Goal: Task Accomplishment & Management: Manage account settings

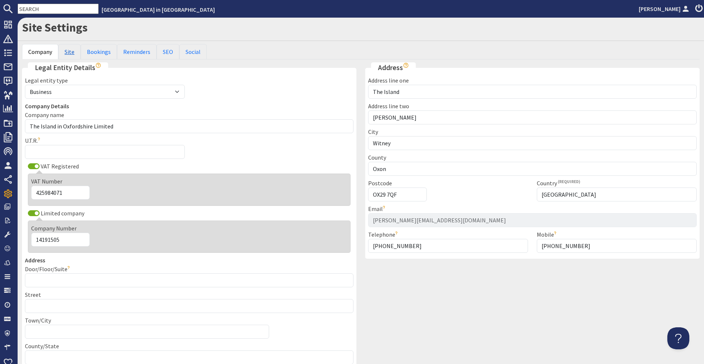
click at [66, 52] on link "Site" at bounding box center [69, 51] width 22 height 15
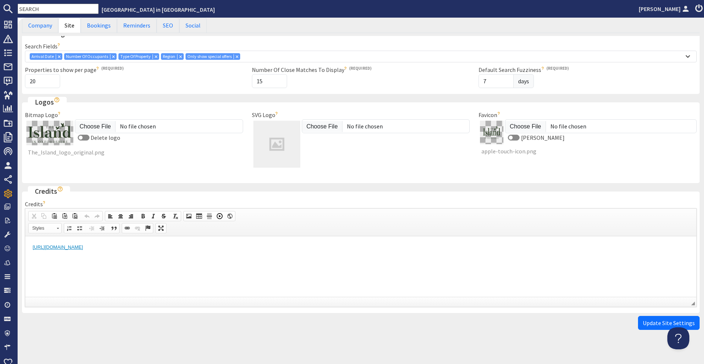
scroll to position [187, 0]
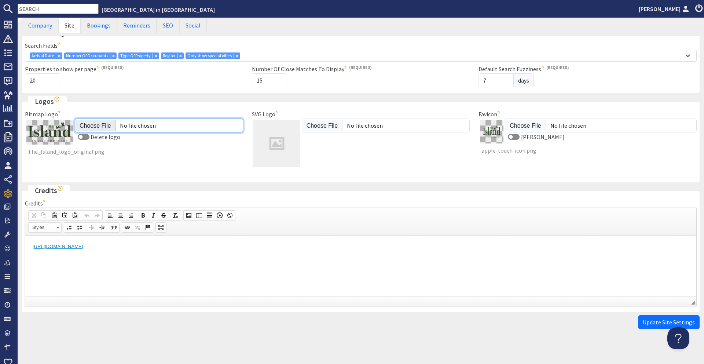
click at [91, 118] on input "Bitmap Logo" at bounding box center [159, 125] width 168 height 14
type input "C:\fakepath\The_Island_logo_200px.png"
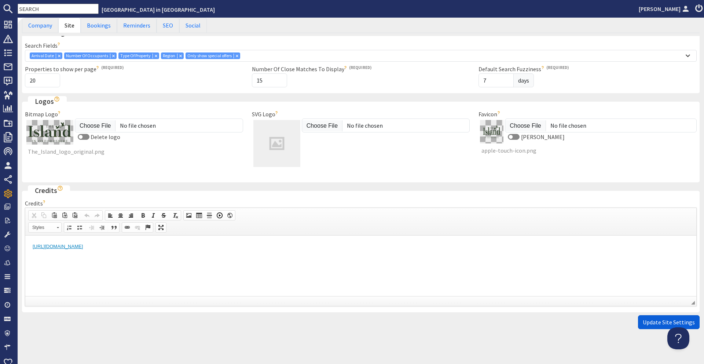
click at [665, 318] on span "Update Site Settings" at bounding box center [669, 321] width 52 height 7
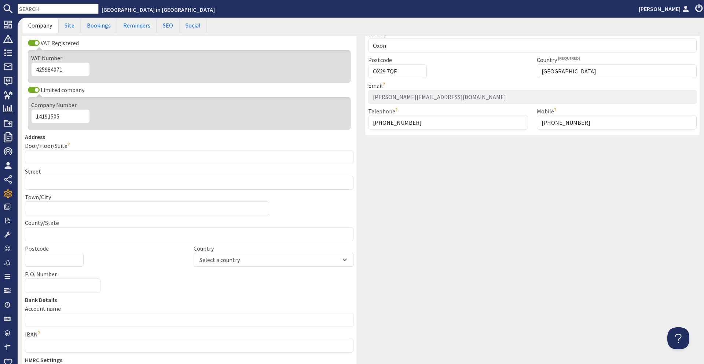
scroll to position [132, 0]
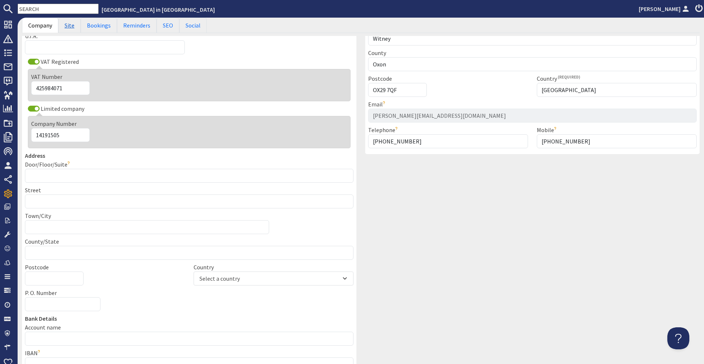
click at [70, 26] on link "Site" at bounding box center [69, 25] width 22 height 15
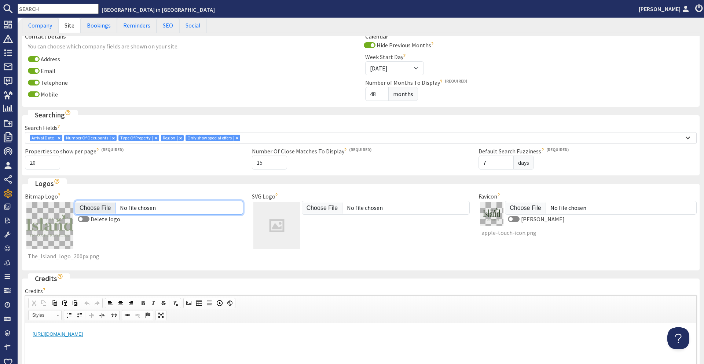
click at [107, 201] on input "Bitmap Logo" at bounding box center [159, 208] width 168 height 14
type input "C:\fakepath\The_Island_logo_400px.png"
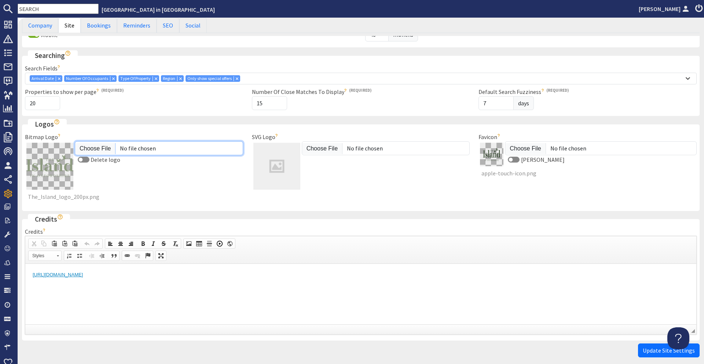
scroll to position [219, 0]
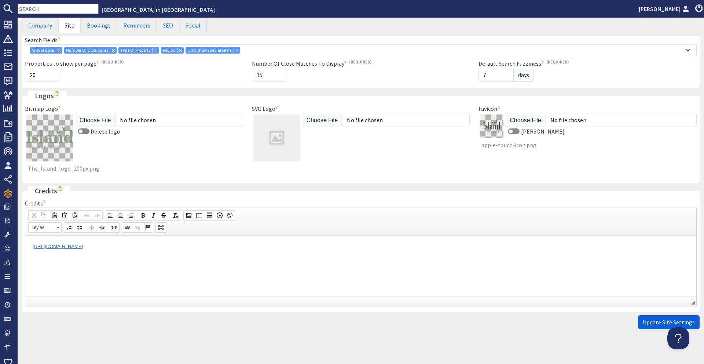
click at [684, 318] on span "Update Site Settings" at bounding box center [669, 321] width 52 height 7
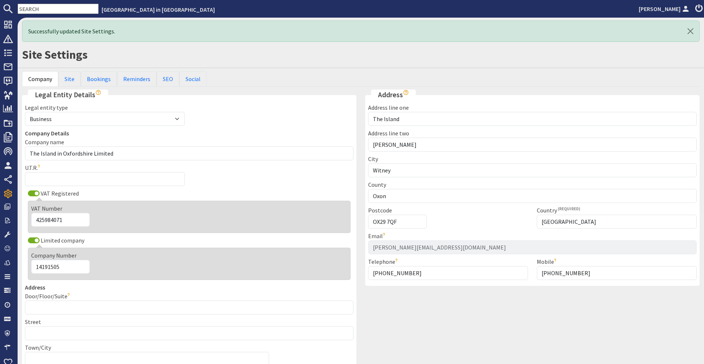
scroll to position [0, 0]
click at [75, 75] on link "Site" at bounding box center [69, 78] width 22 height 15
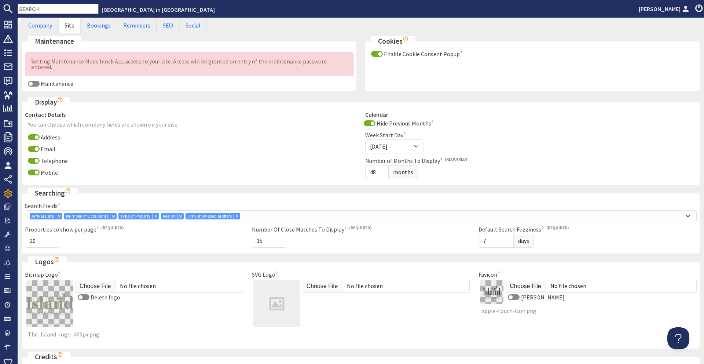
scroll to position [219, 0]
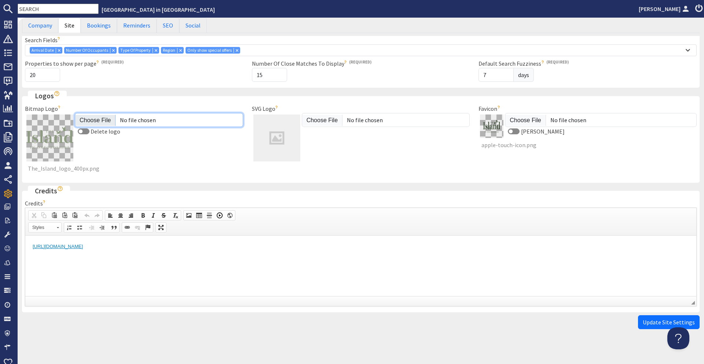
click at [100, 115] on input "Bitmap Logo" at bounding box center [159, 120] width 168 height 14
type input "C:\fakepath\The_Island_logo_1080px.png"
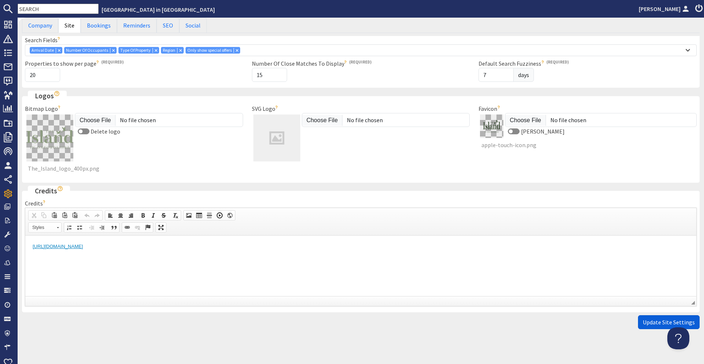
click at [650, 318] on span "Update Site Settings" at bounding box center [669, 321] width 52 height 7
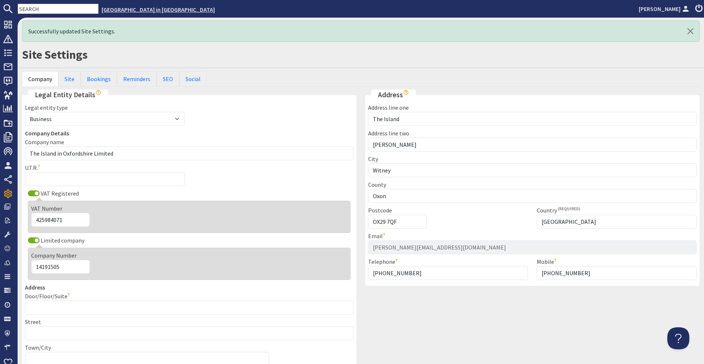
scroll to position [0, 0]
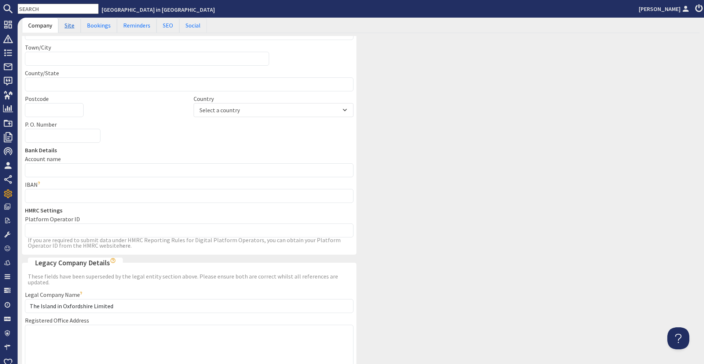
click at [66, 24] on link "Site" at bounding box center [69, 25] width 22 height 15
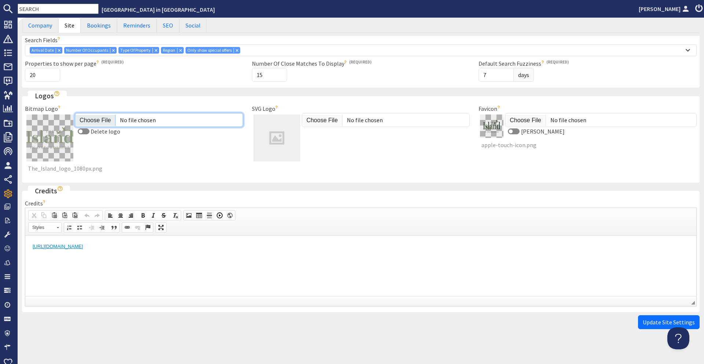
click at [103, 118] on input "Bitmap Logo" at bounding box center [159, 120] width 168 height 14
type input "C:\fakepath\The_Island_logo_400px.png"
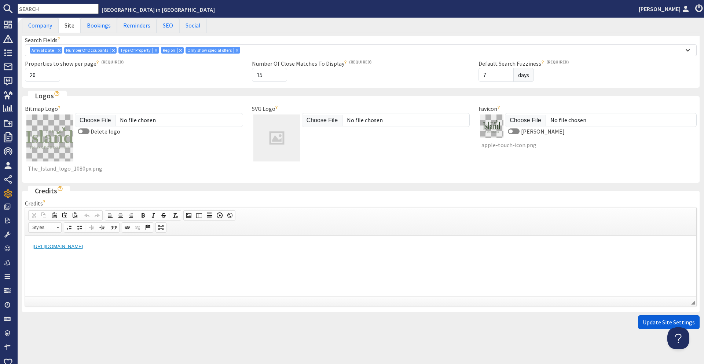
click at [654, 318] on span "Update Site Settings" at bounding box center [669, 321] width 52 height 7
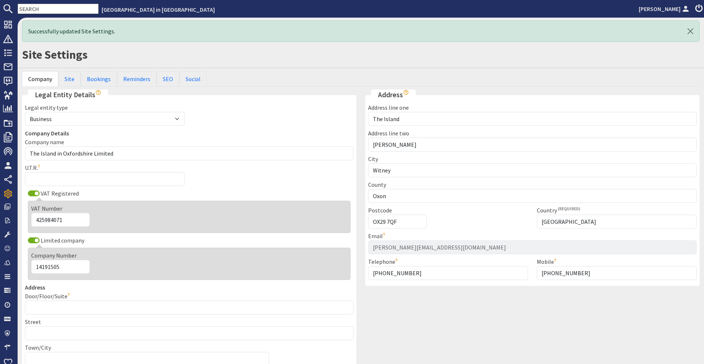
scroll to position [0, 0]
click at [74, 79] on link "Site" at bounding box center [69, 78] width 22 height 15
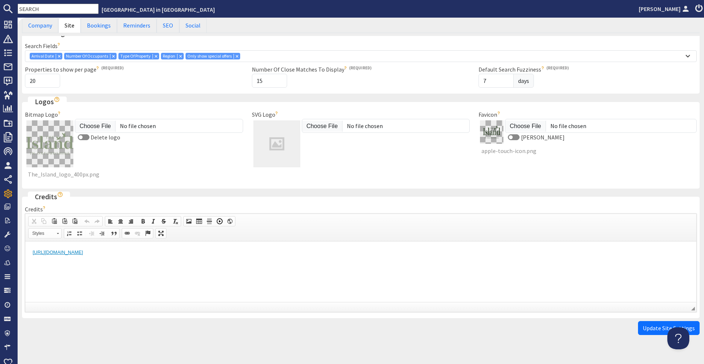
scroll to position [219, 0]
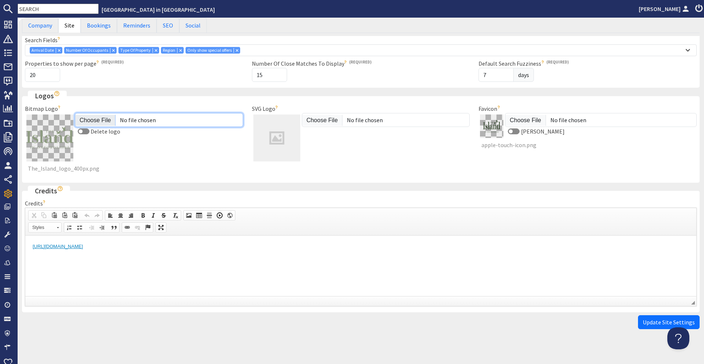
click at [92, 118] on input "Bitmap Logo" at bounding box center [159, 120] width 168 height 14
type input "C:\fakepath\The_Island_logo_1080px.png"
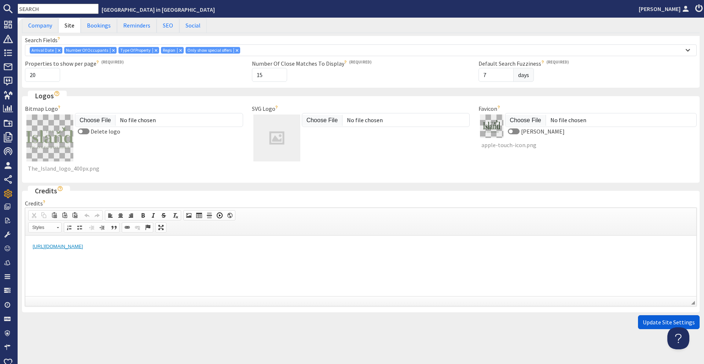
click at [657, 318] on span "Update Site Settings" at bounding box center [669, 321] width 52 height 7
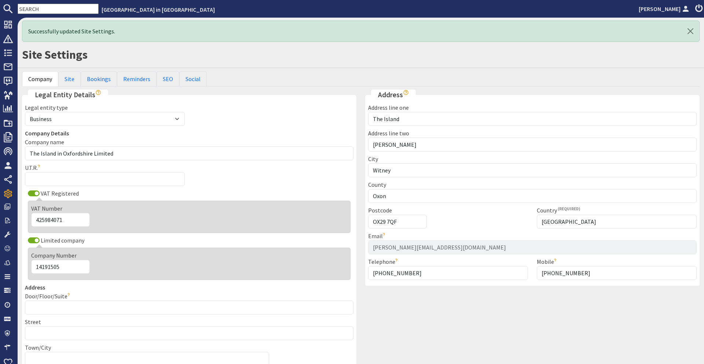
scroll to position [0, 0]
click at [74, 78] on link "Site" at bounding box center [69, 78] width 22 height 15
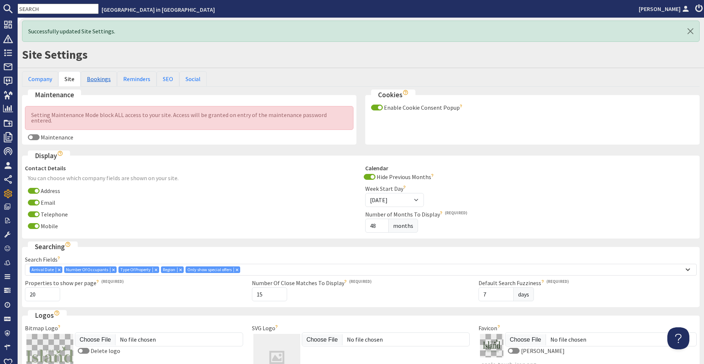
click at [104, 76] on link "Bookings" at bounding box center [99, 78] width 36 height 15
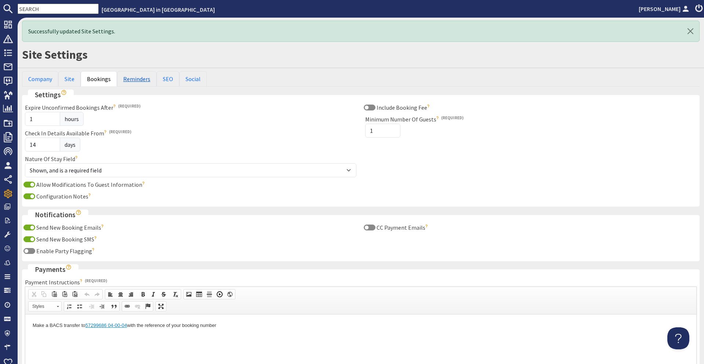
click at [141, 80] on link "Reminders" at bounding box center [137, 78] width 40 height 15
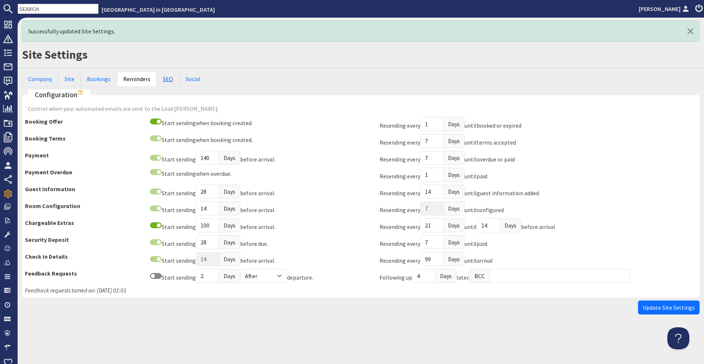
click at [158, 79] on link "SEO" at bounding box center [168, 78] width 23 height 15
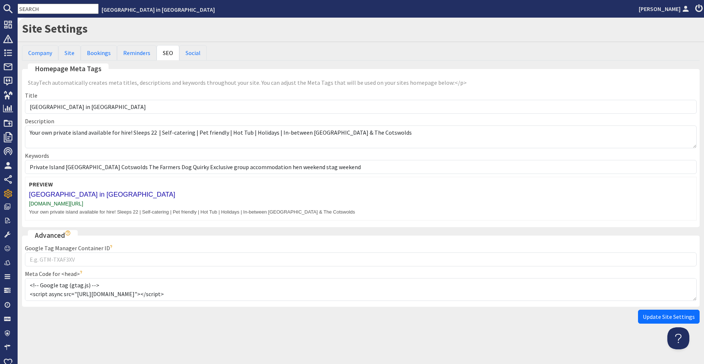
click at [190, 61] on div "Company Site Bookings Reminders SEO Social" at bounding box center [361, 54] width 678 height 18
click at [197, 46] on link "Social" at bounding box center [193, 52] width 28 height 15
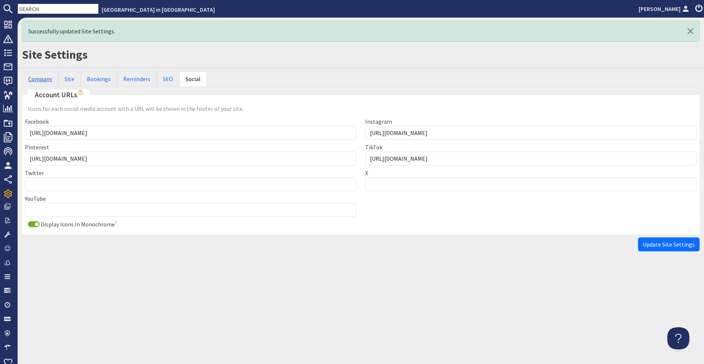
click at [49, 79] on link "Company" at bounding box center [40, 78] width 36 height 15
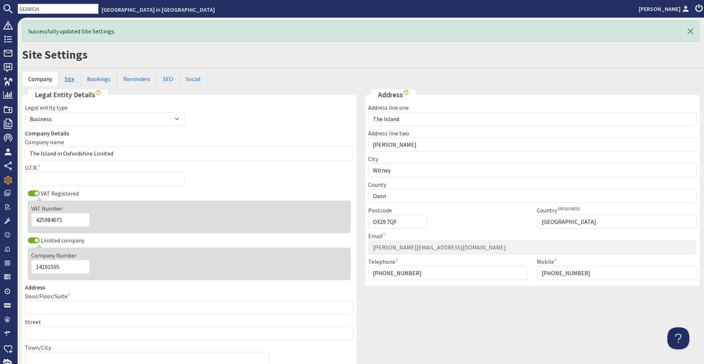
click at [66, 75] on link "Site" at bounding box center [69, 78] width 22 height 15
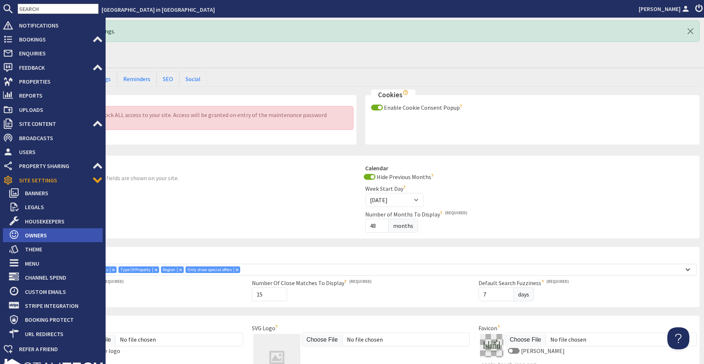
scroll to position [30, 0]
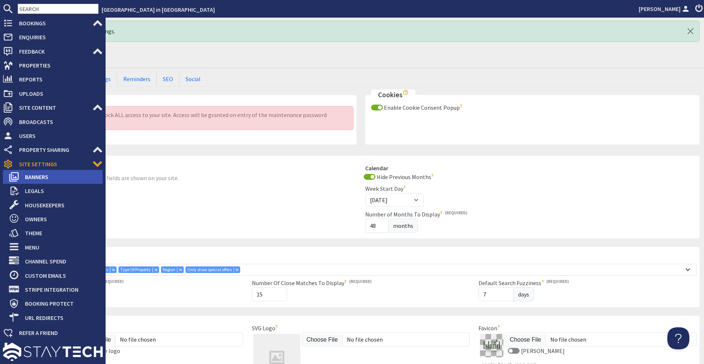
click at [55, 182] on span "Banners" at bounding box center [61, 177] width 84 height 12
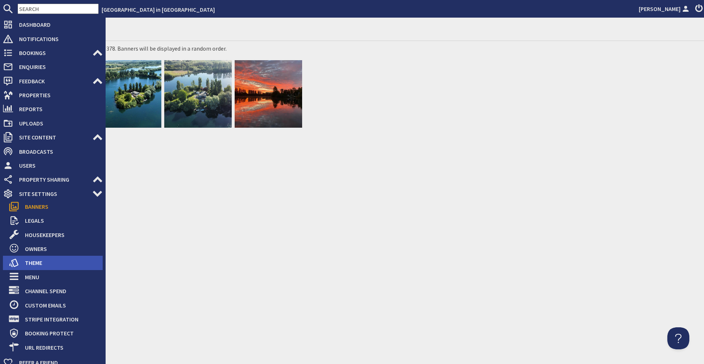
click at [39, 259] on span "Theme" at bounding box center [61, 263] width 84 height 12
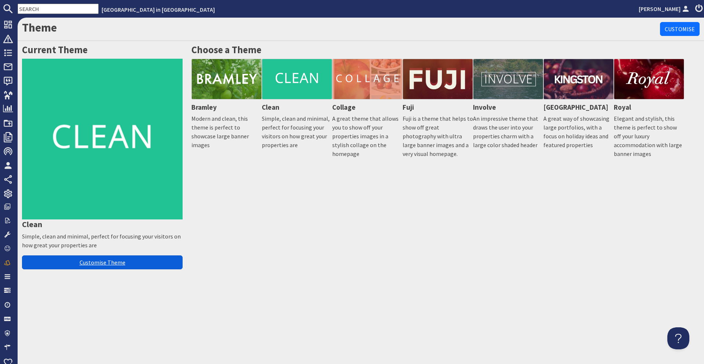
click at [124, 259] on link "Customise Theme" at bounding box center [102, 262] width 161 height 14
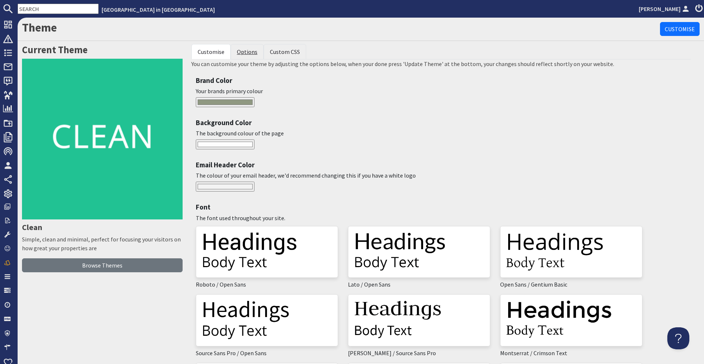
click at [241, 52] on link "Options" at bounding box center [247, 51] width 21 height 7
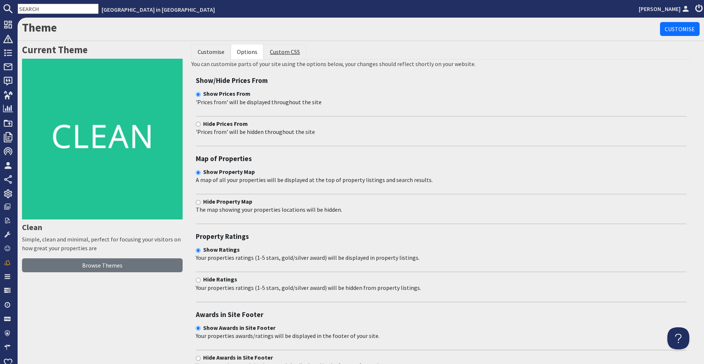
click at [280, 53] on link "Custom CSS" at bounding box center [285, 51] width 30 height 7
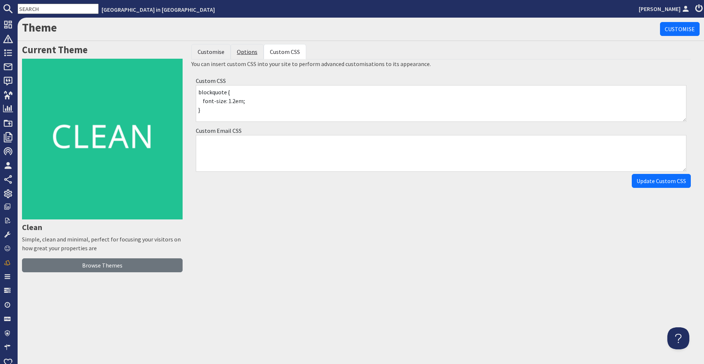
click at [248, 52] on link "Options" at bounding box center [247, 51] width 21 height 7
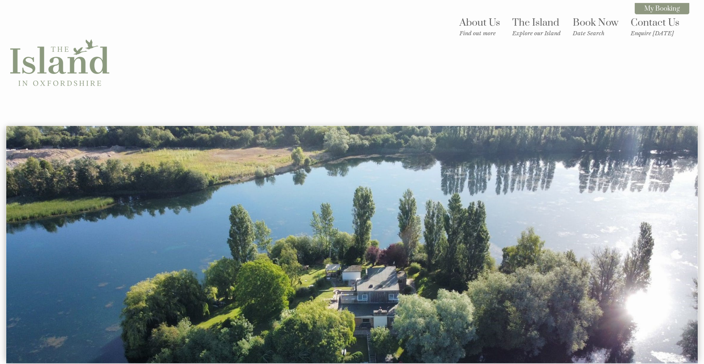
drag, startPoint x: 106, startPoint y: 64, endPoint x: 142, endPoint y: 0, distance: 73.1
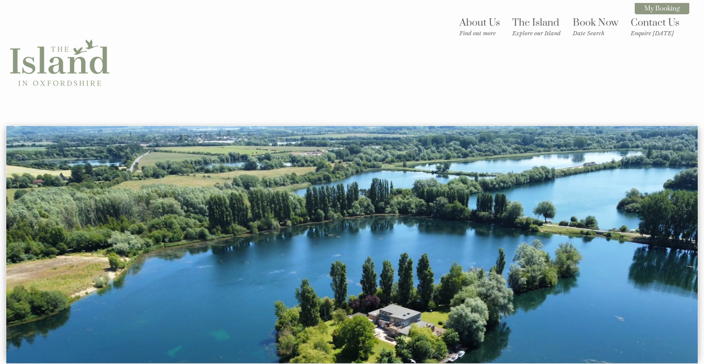
drag, startPoint x: 73, startPoint y: 70, endPoint x: 133, endPoint y: 3, distance: 89.8
